Goal: Task Accomplishment & Management: Use online tool/utility

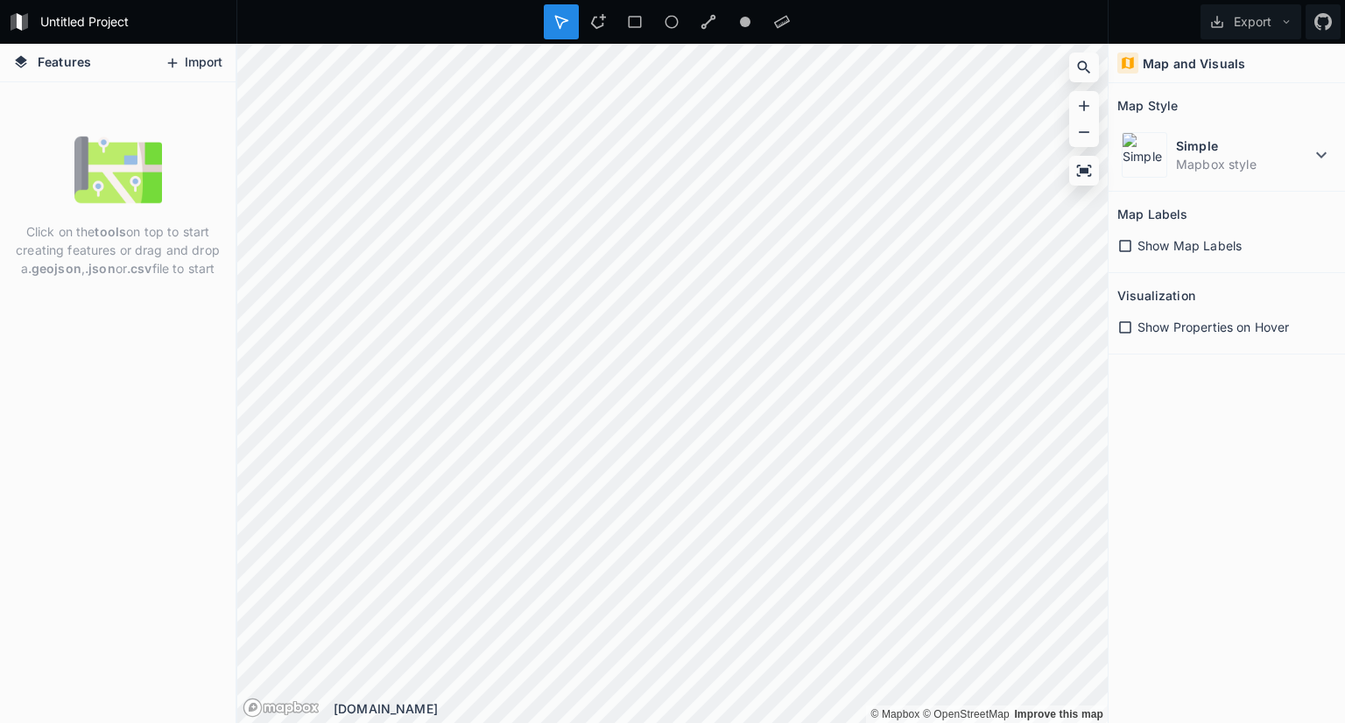
click at [222, 61] on button "Import" at bounding box center [193, 63] width 75 height 28
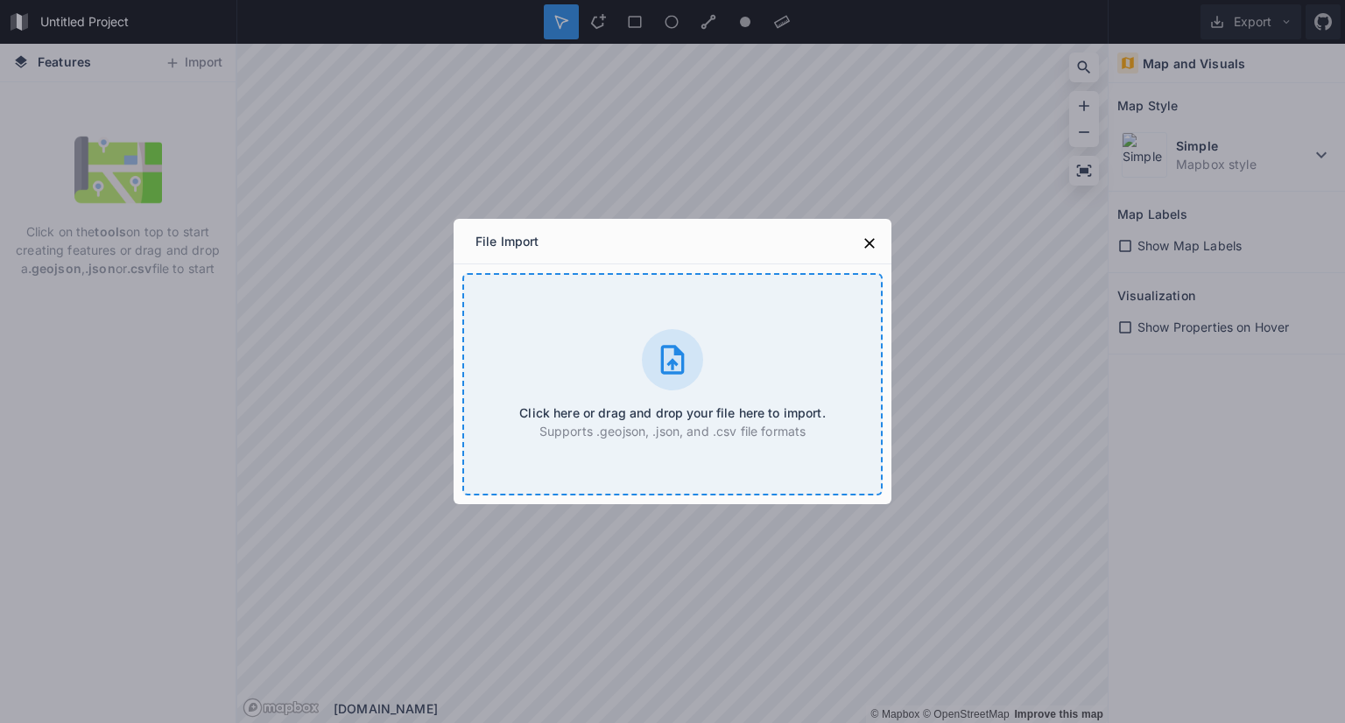
click at [613, 381] on div "Click here or drag and drop your file here to import. Supports .geojson, .json,…" at bounding box center [672, 384] width 420 height 222
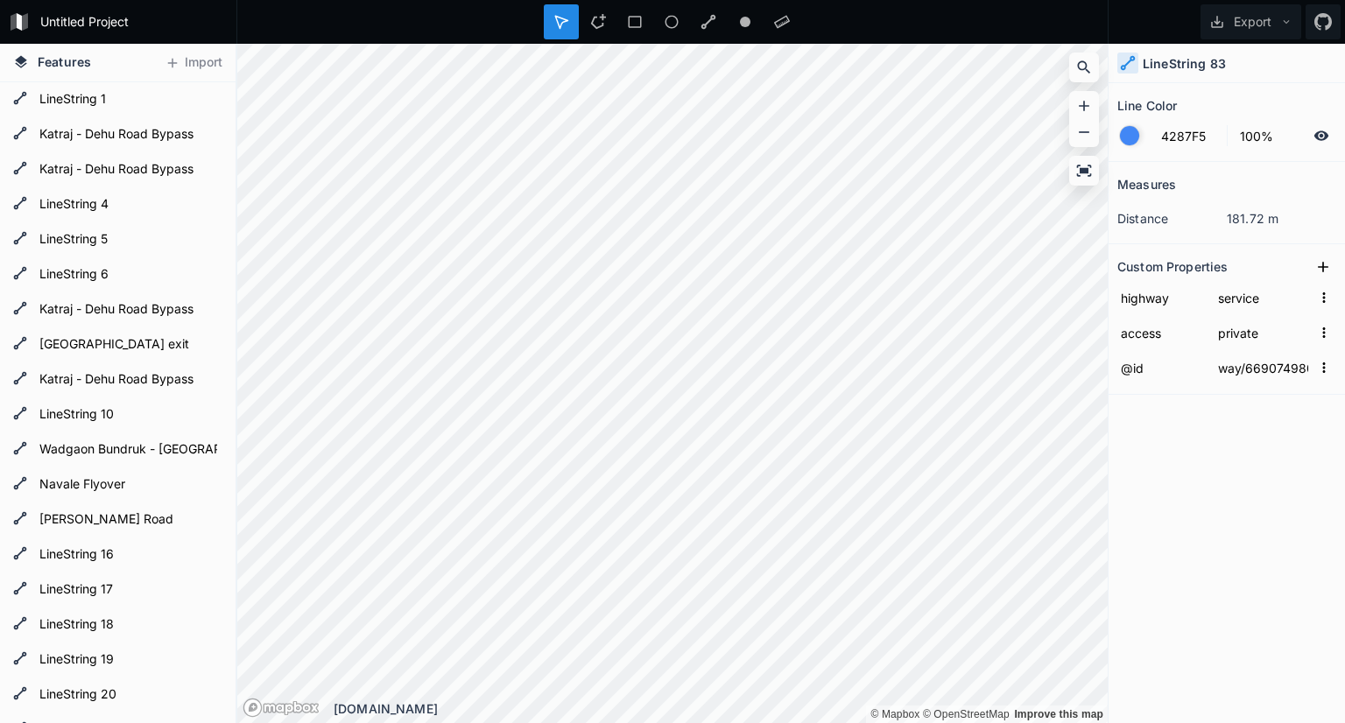
type input "way/669074978"
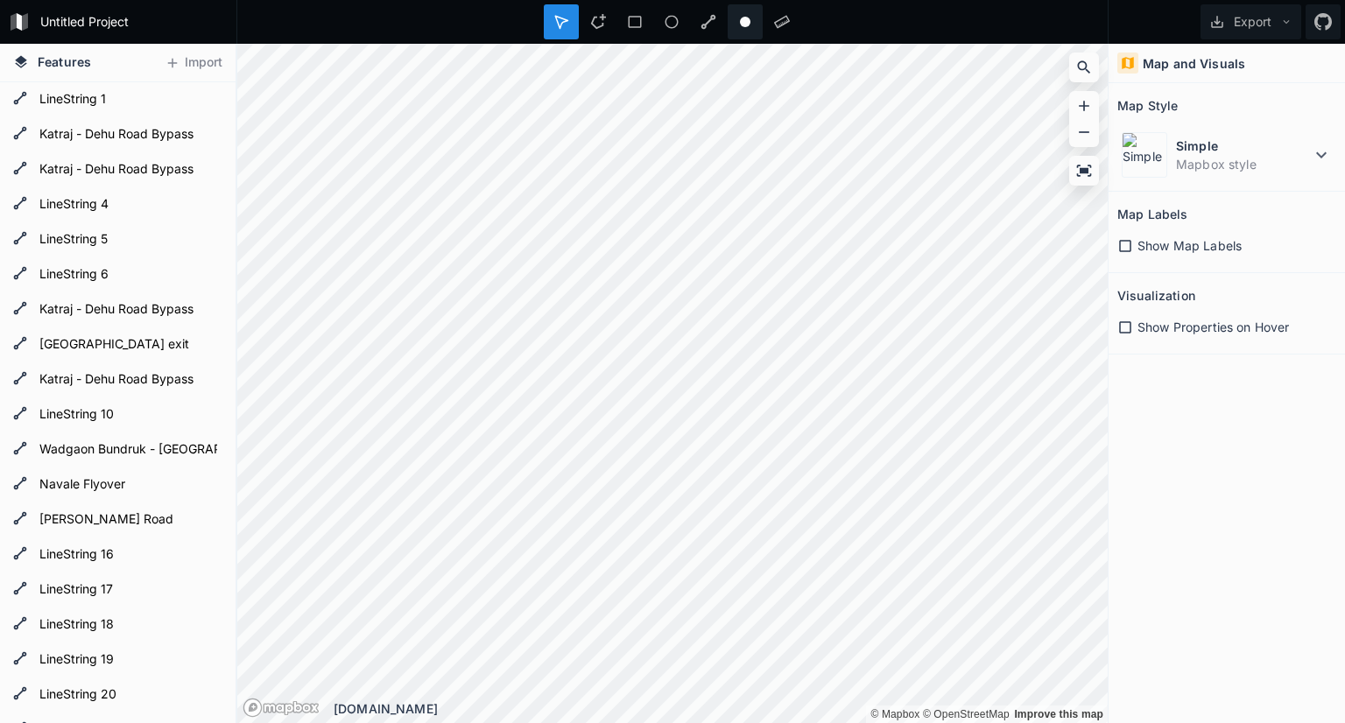
click at [764, 9] on div "Untitled Project Export Features Import LineString 26 LineString 25 LineString …" at bounding box center [672, 361] width 1345 height 723
click at [176, 257] on div "Features Import LineString 26 LineString 25 LineString 24 LineString 23 LineStr…" at bounding box center [672, 383] width 1345 height 679
click at [551, 722] on html "Untitled Project Export Features Import LineString 26 LineString 25 LineString …" at bounding box center [672, 361] width 1345 height 723
click at [1084, 172] on icon at bounding box center [1084, 170] width 15 height 11
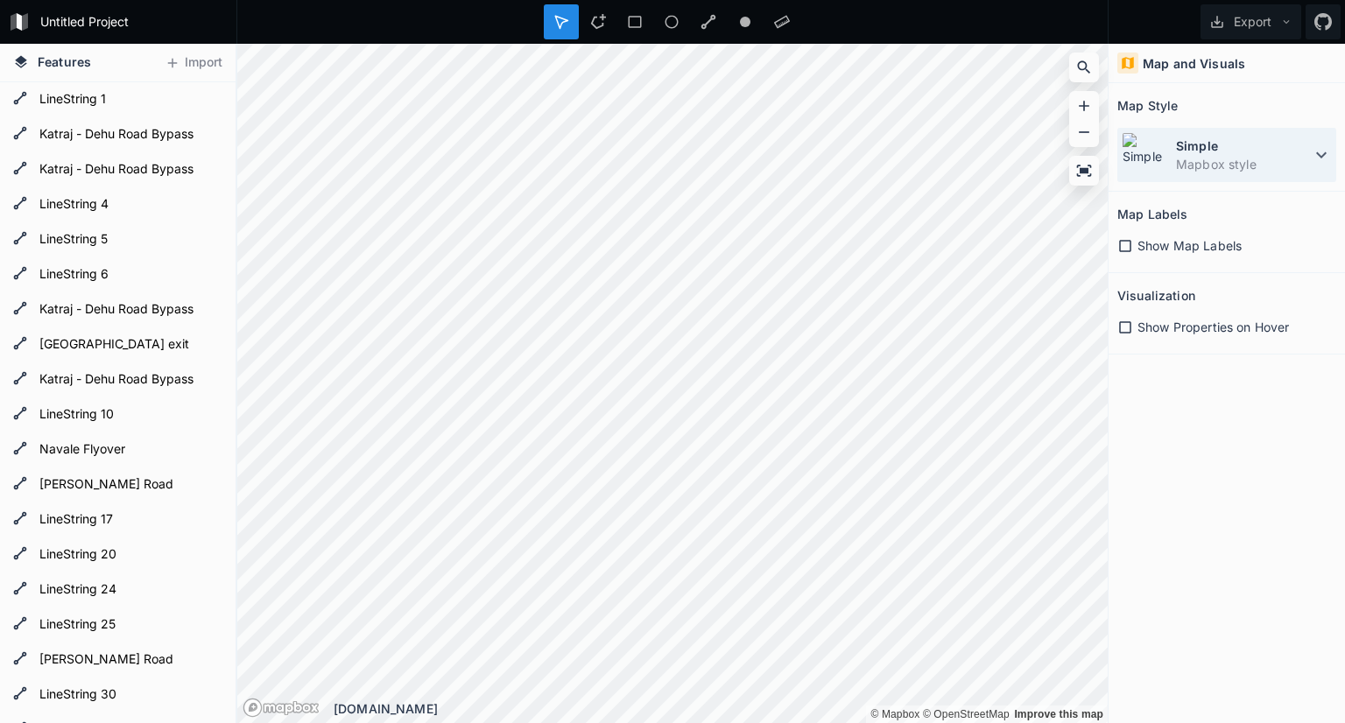
click at [1327, 151] on icon at bounding box center [1321, 154] width 21 height 21
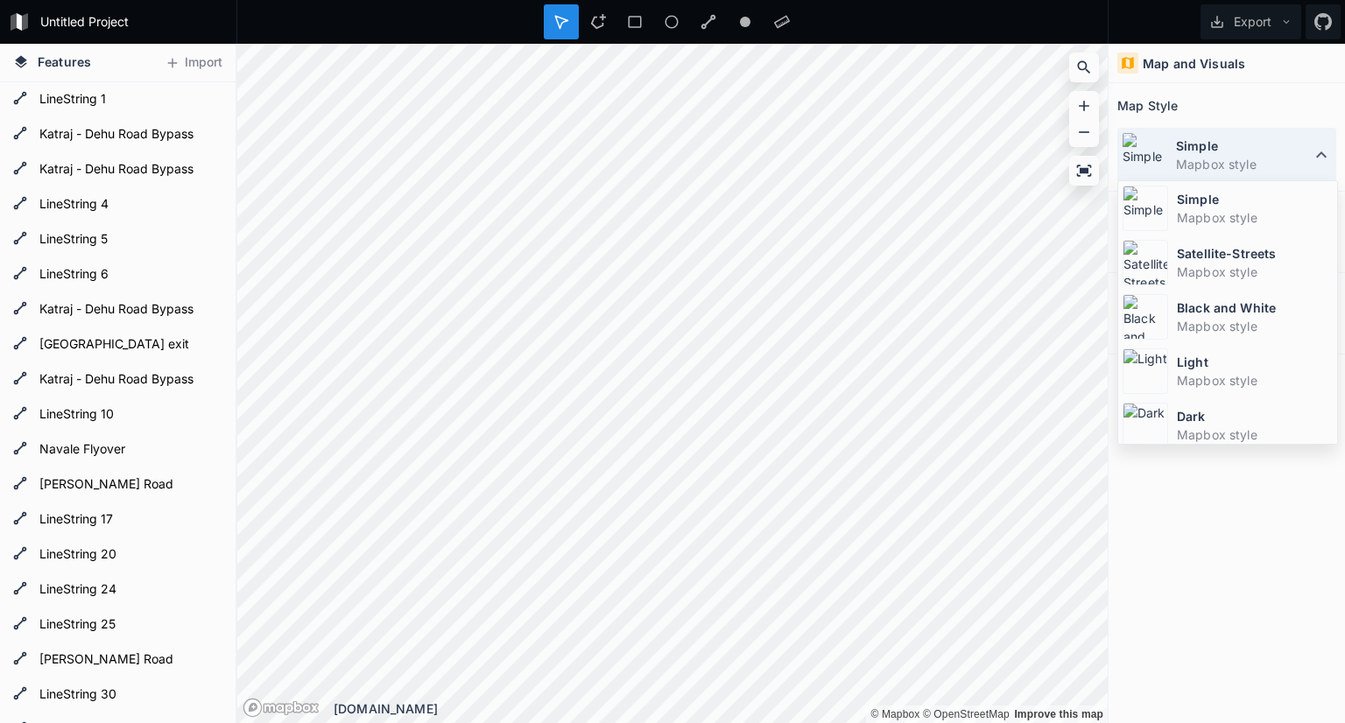
click at [1327, 151] on icon at bounding box center [1321, 154] width 21 height 21
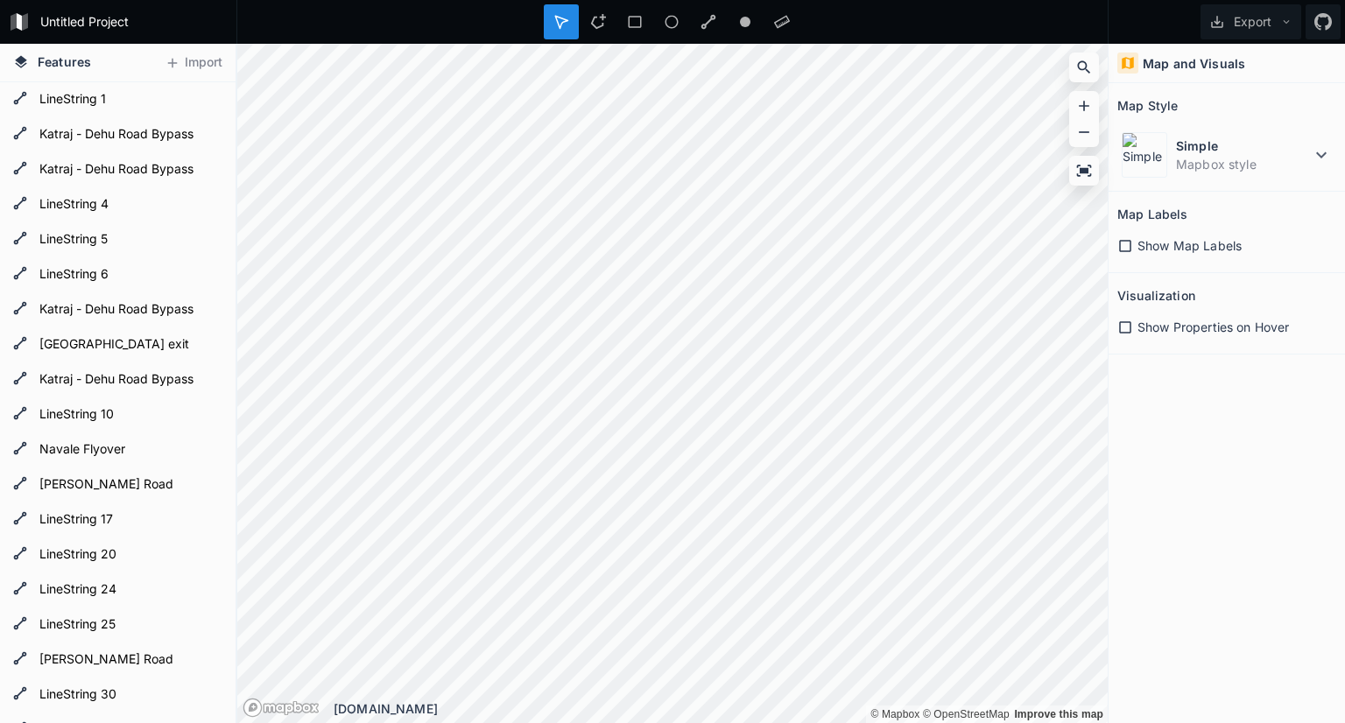
click at [1210, 243] on span "Show Map Labels" at bounding box center [1189, 245] width 104 height 18
click at [1290, 23] on icon at bounding box center [1286, 22] width 12 height 12
click at [599, 24] on icon at bounding box center [598, 22] width 16 height 16
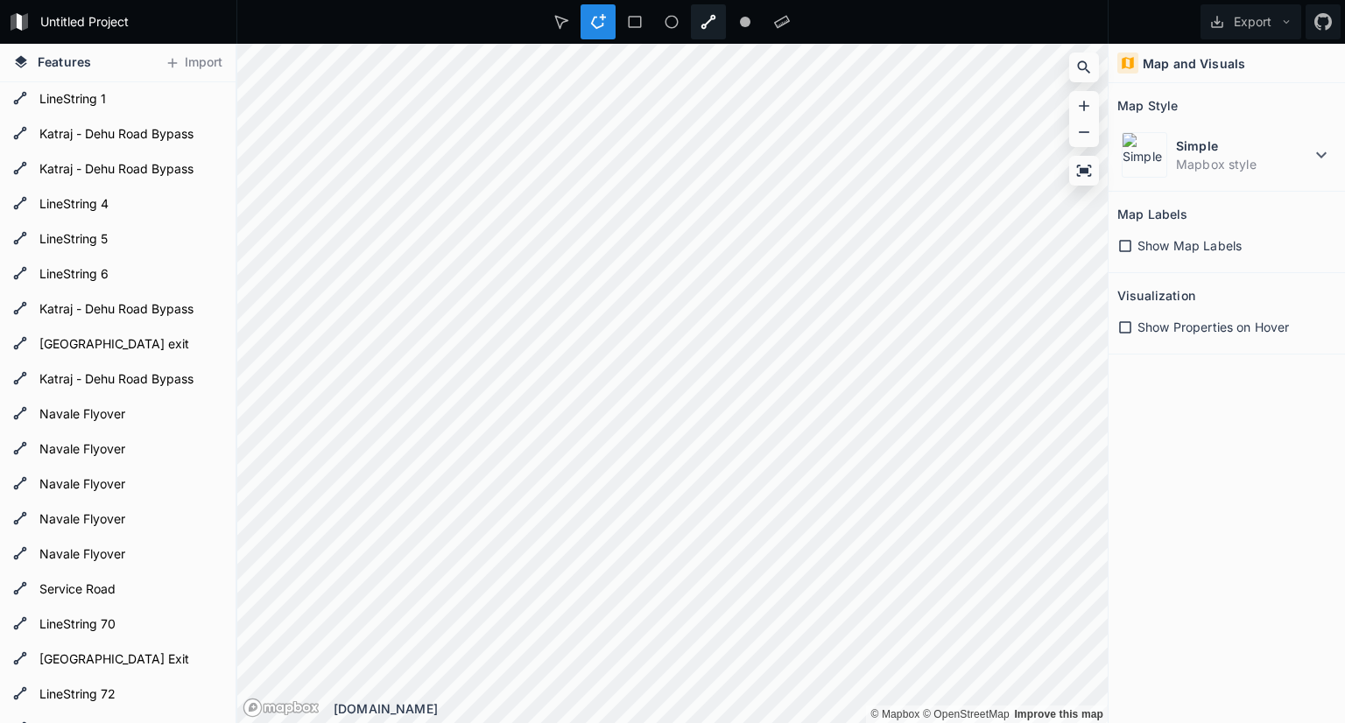
click at [700, 21] on div at bounding box center [708, 21] width 35 height 35
click at [719, 14] on div at bounding box center [708, 21] width 35 height 35
click at [1284, 20] on icon at bounding box center [1287, 22] width 6 height 4
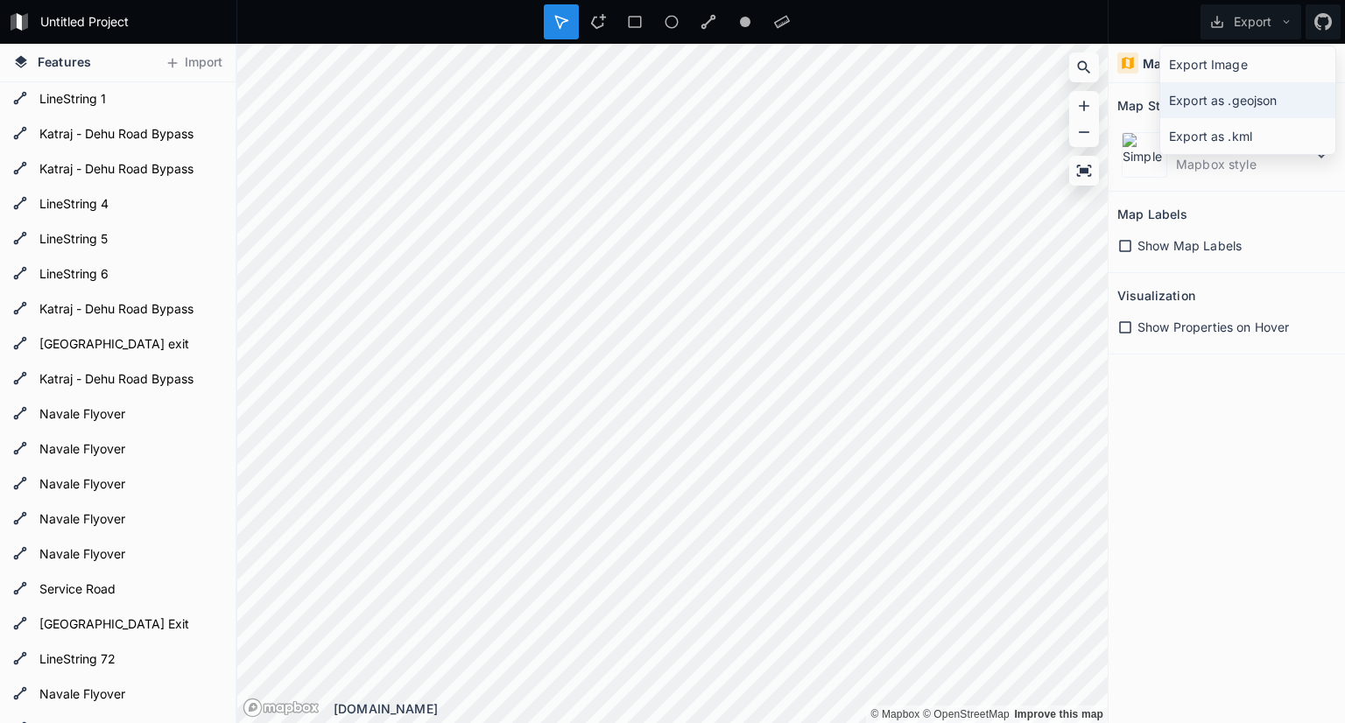
click at [1285, 98] on div "Export as .geojson" at bounding box center [1247, 100] width 175 height 36
click at [1256, 11] on button "Export" at bounding box center [1250, 21] width 101 height 35
click at [1246, 130] on div "Export as .kml" at bounding box center [1247, 136] width 175 height 36
click at [1299, 19] on button "Export" at bounding box center [1250, 21] width 101 height 35
click at [1267, 131] on div "Export as .kml" at bounding box center [1247, 136] width 175 height 36
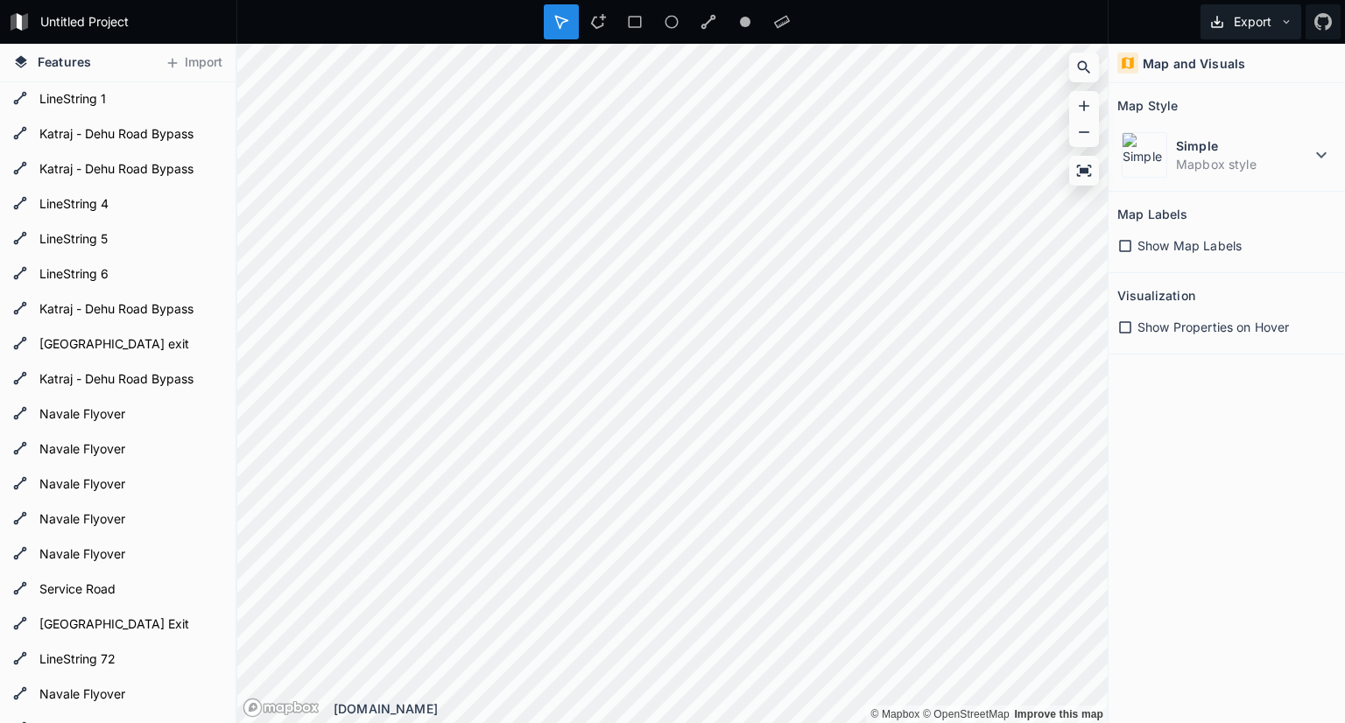
click at [1267, 22] on button "Export" at bounding box center [1250, 21] width 101 height 35
click at [1242, 127] on div "Export as .kml" at bounding box center [1247, 136] width 175 height 36
click at [1253, 30] on button "Export" at bounding box center [1250, 21] width 101 height 35
click at [1258, 54] on div "Export Image" at bounding box center [1247, 64] width 175 height 36
click at [1320, 144] on icon at bounding box center [1321, 154] width 21 height 21
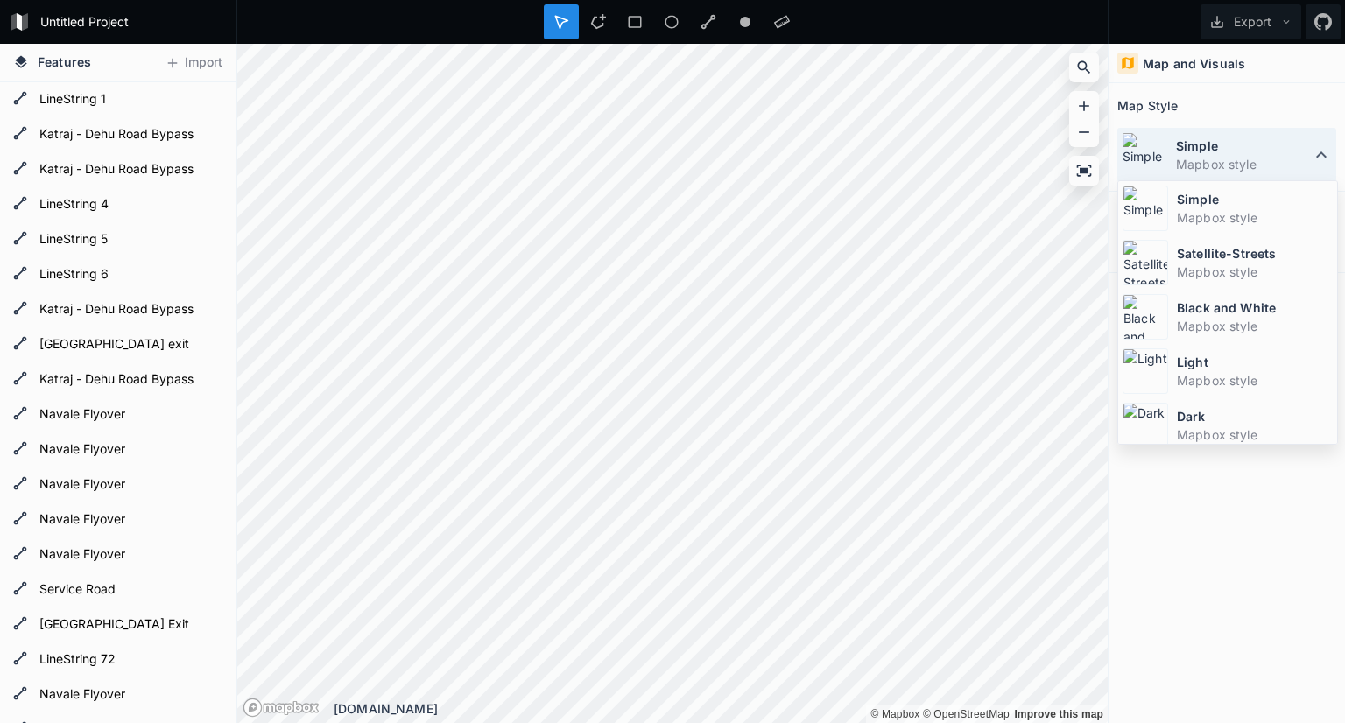
click at [1321, 144] on icon at bounding box center [1321, 154] width 21 height 21
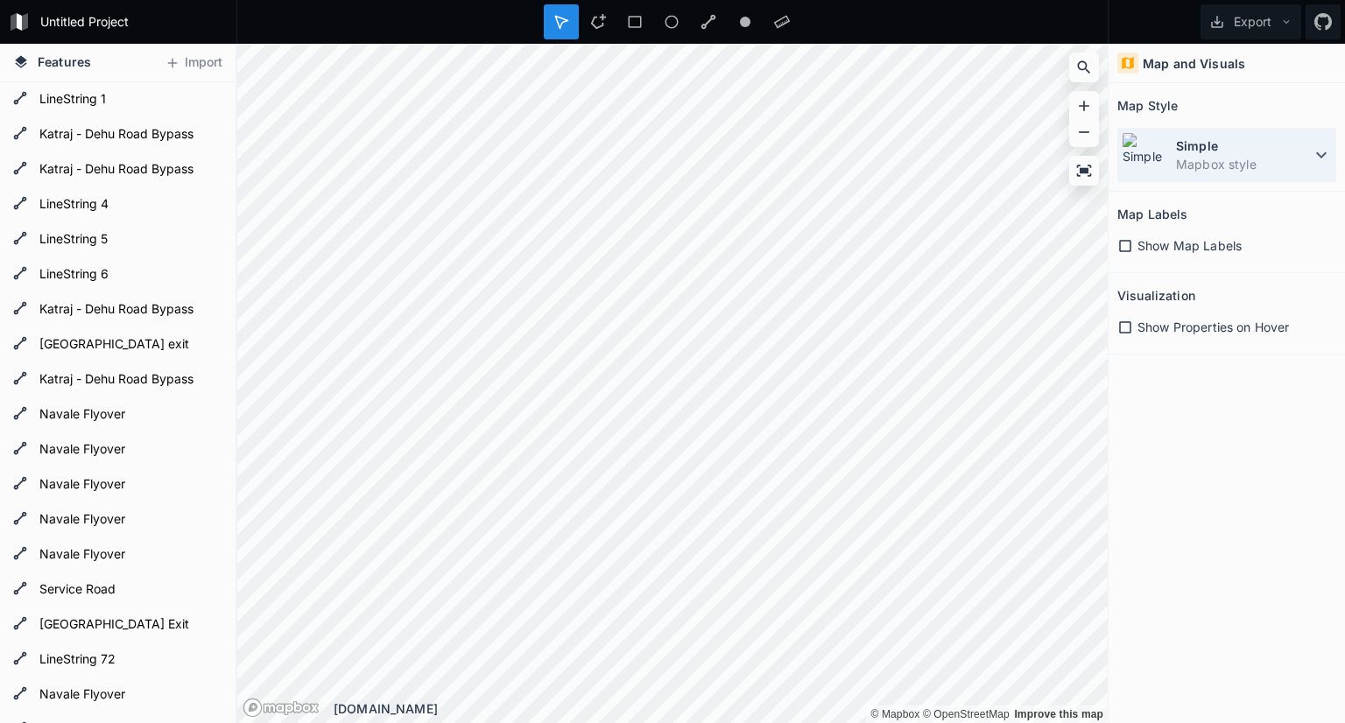
click at [1291, 156] on dd "Mapbox style" at bounding box center [1243, 164] width 135 height 18
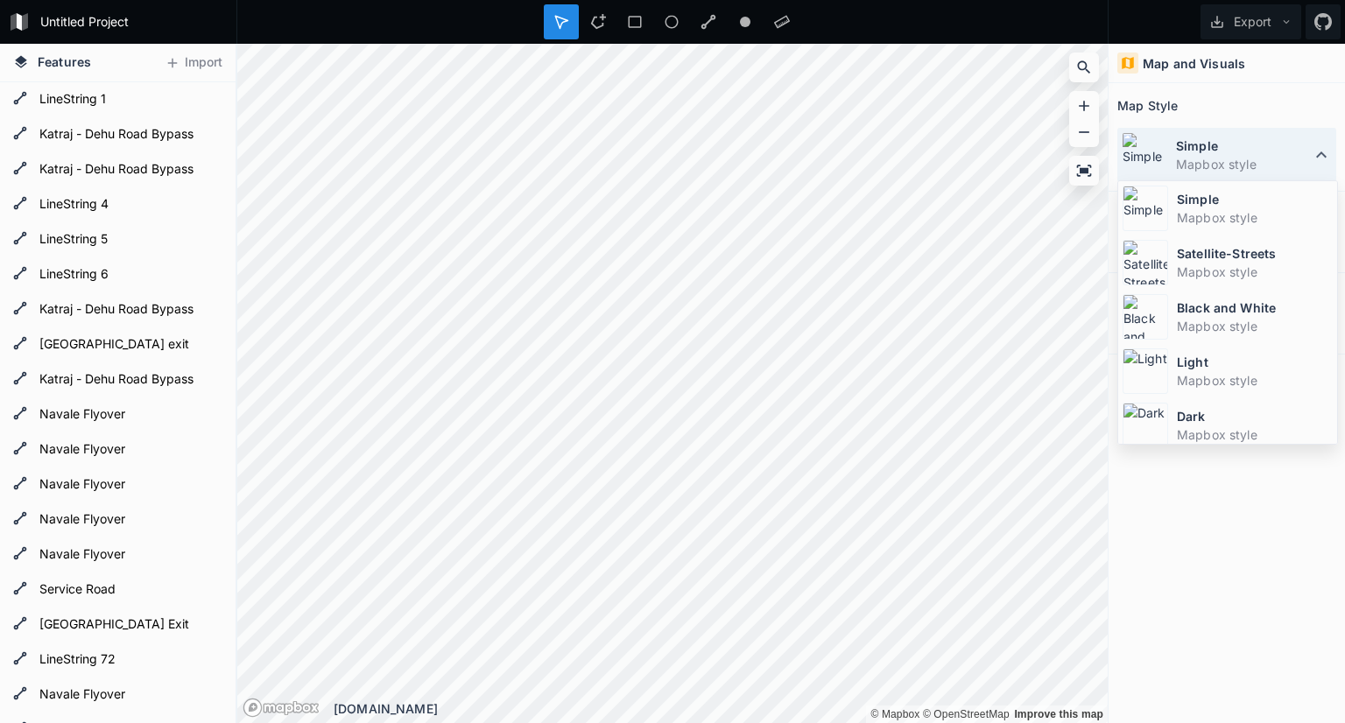
click at [1291, 156] on dd "Mapbox style" at bounding box center [1243, 164] width 135 height 18
